Goal: Transaction & Acquisition: Download file/media

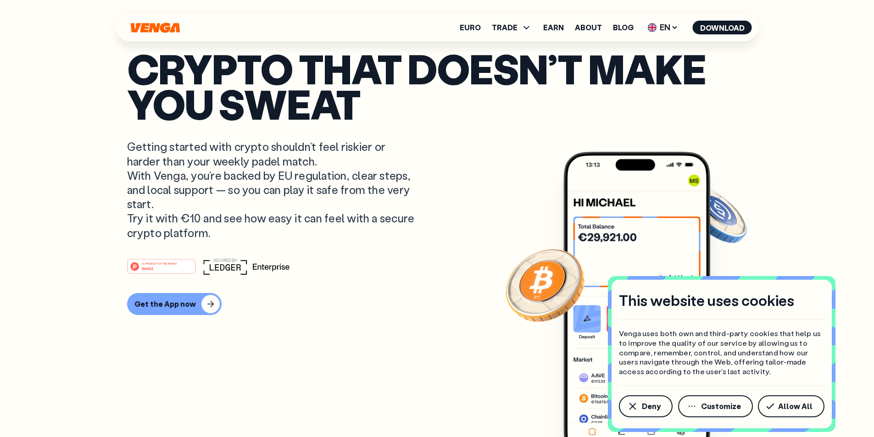
click at [454, 242] on article "Crypto that doesn’t make you sweat Getting started with crypto shouldn’t feel r…" at bounding box center [437, 236] width 620 height 371
click at [462, 207] on article "Crypto that doesn’t make you sweat Getting started with crypto shouldn’t feel r…" at bounding box center [437, 236] width 620 height 371
click at [448, 217] on article "Crypto that doesn’t make you sweat Getting started with crypto shouldn’t feel r…" at bounding box center [437, 236] width 620 height 371
click at [449, 215] on article "Crypto that doesn’t make you sweat Getting started with crypto shouldn’t feel r…" at bounding box center [437, 236] width 620 height 371
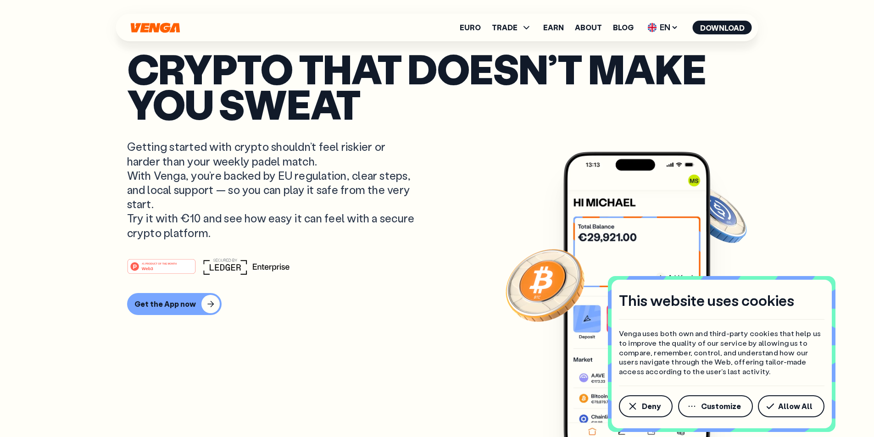
click at [377, 315] on link "Get the App now" at bounding box center [437, 304] width 620 height 22
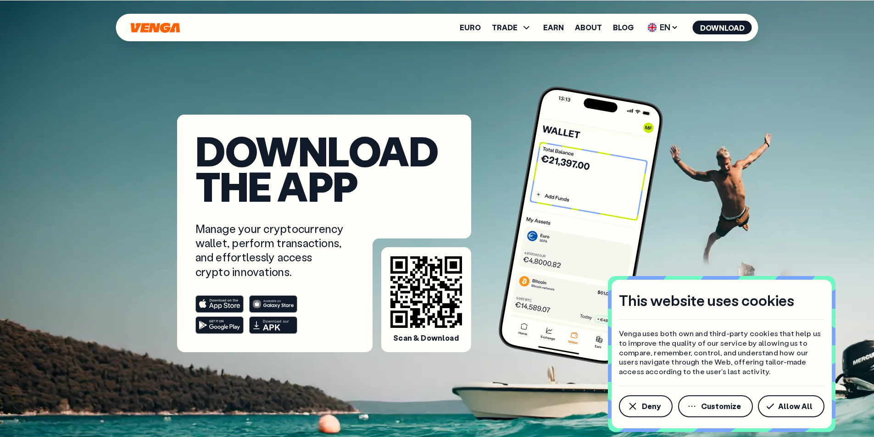
click at [97, 138] on div "Download the app Manage your cryptocurrency wallet, perform transactions, and e…" at bounding box center [437, 244] width 874 height 489
click at [669, 28] on span "EN" at bounding box center [662, 27] width 37 height 15
click at [640, 65] on div "Español - ES" at bounding box center [638, 63] width 47 height 9
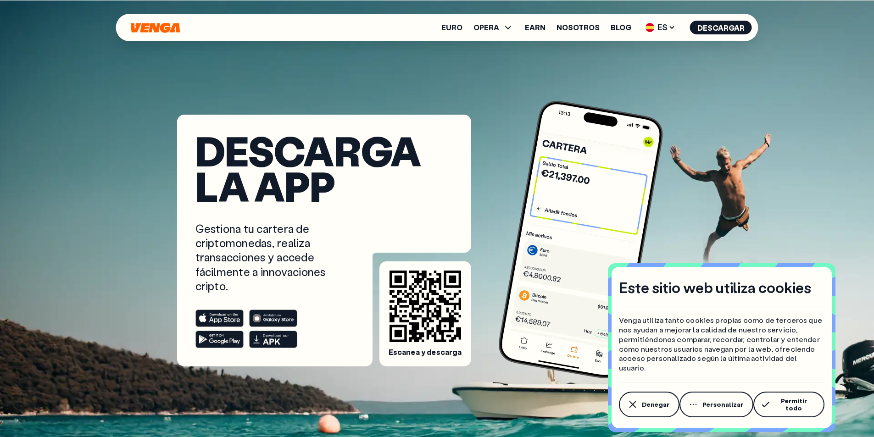
click at [728, 133] on div "Descarga la app Gestiona tu cartera de criptomonedas, realiza transacciones y a…" at bounding box center [437, 183] width 638 height 366
click at [94, 251] on div "Descarga la app Gestiona tu cartera de criptomonedas, realiza transacciones y a…" at bounding box center [437, 244] width 874 height 489
click at [121, 254] on div "Descarga la app Gestiona tu cartera de criptomonedas, realiza transacciones y a…" at bounding box center [437, 183] width 638 height 366
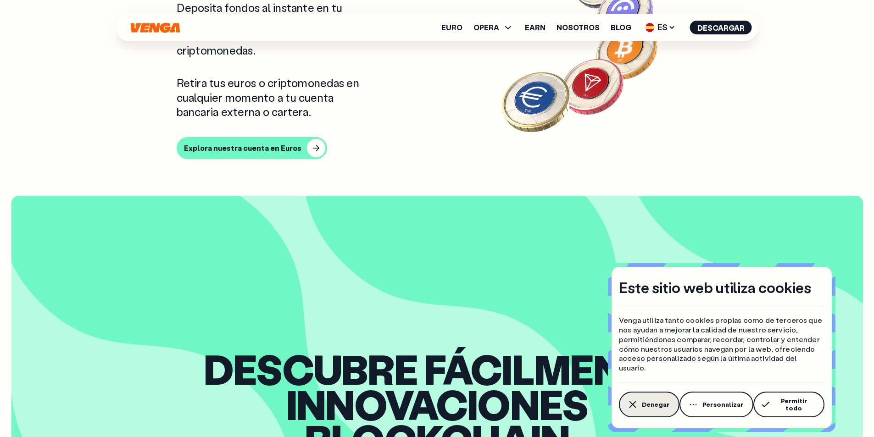
scroll to position [917, 0]
click at [641, 405] on button "Denegar" at bounding box center [649, 405] width 61 height 26
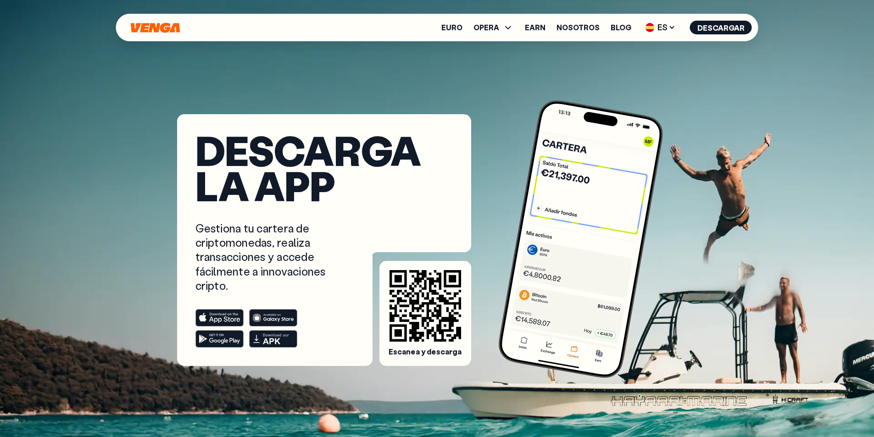
scroll to position [0, 0]
click at [44, 278] on div "Descarga la app Gestiona tu cartera de criptomonedas, realiza transacciones y a…" at bounding box center [437, 244] width 874 height 489
drag, startPoint x: 137, startPoint y: 258, endPoint x: 75, endPoint y: 244, distance: 63.1
click at [83, 244] on div "Descarga la app Gestiona tu cartera de criptomonedas, realiza transacciones y a…" at bounding box center [437, 244] width 874 height 489
